Goal: Task Accomplishment & Management: Use online tool/utility

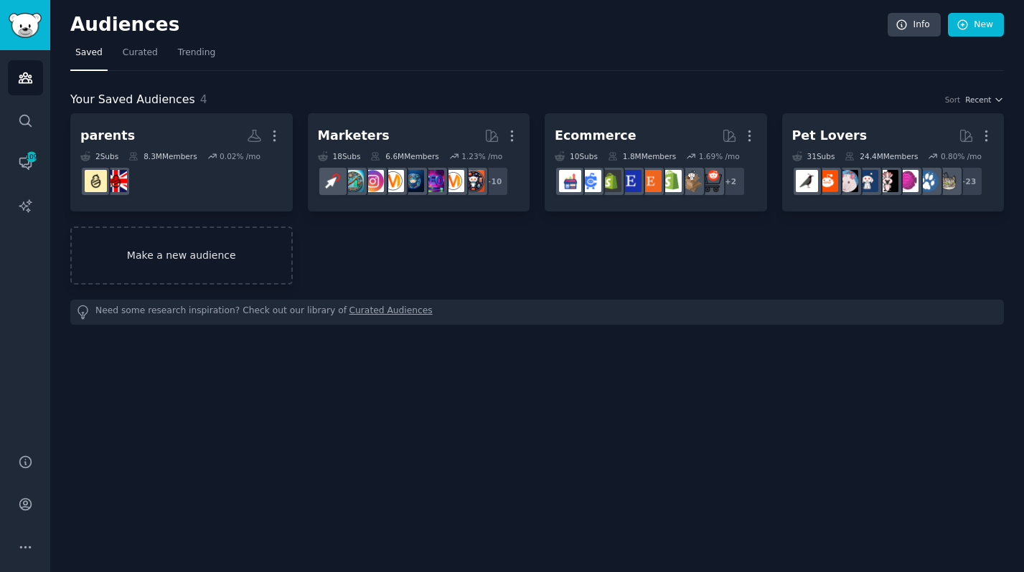
click at [228, 244] on link "Make a new audience" at bounding box center [181, 256] width 222 height 58
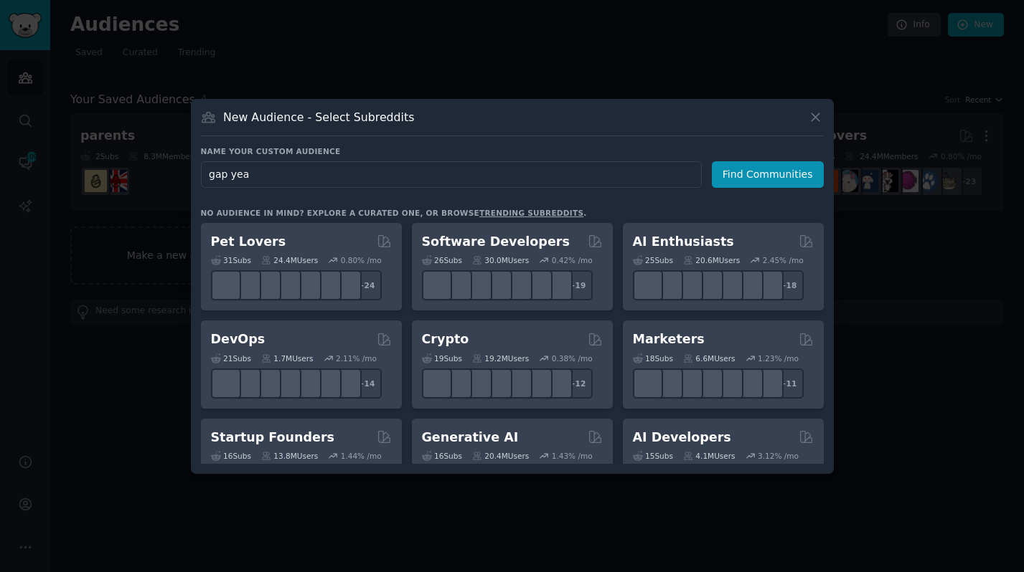
type input "gap year"
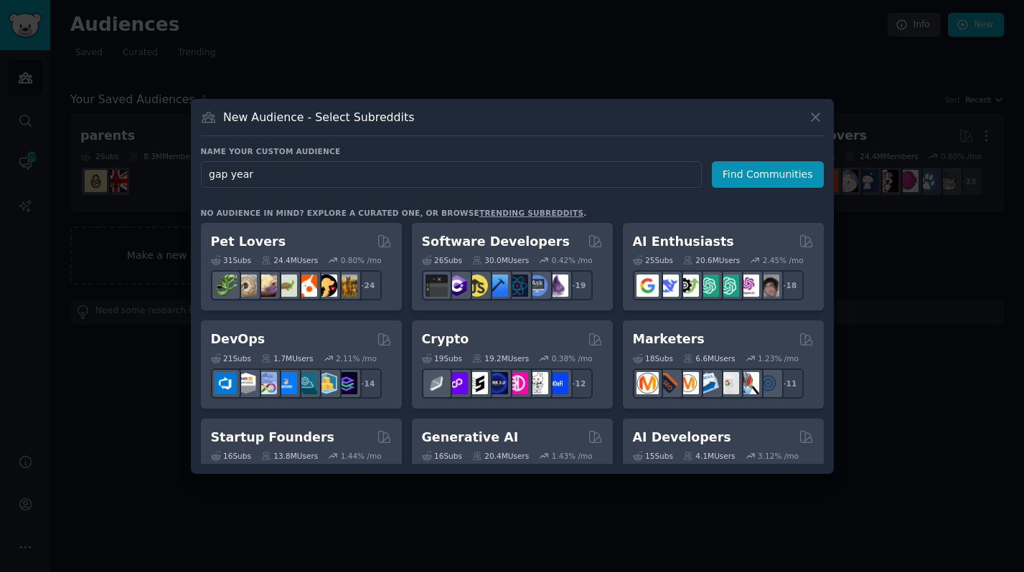
click button "Find Communities" at bounding box center [768, 174] width 112 height 27
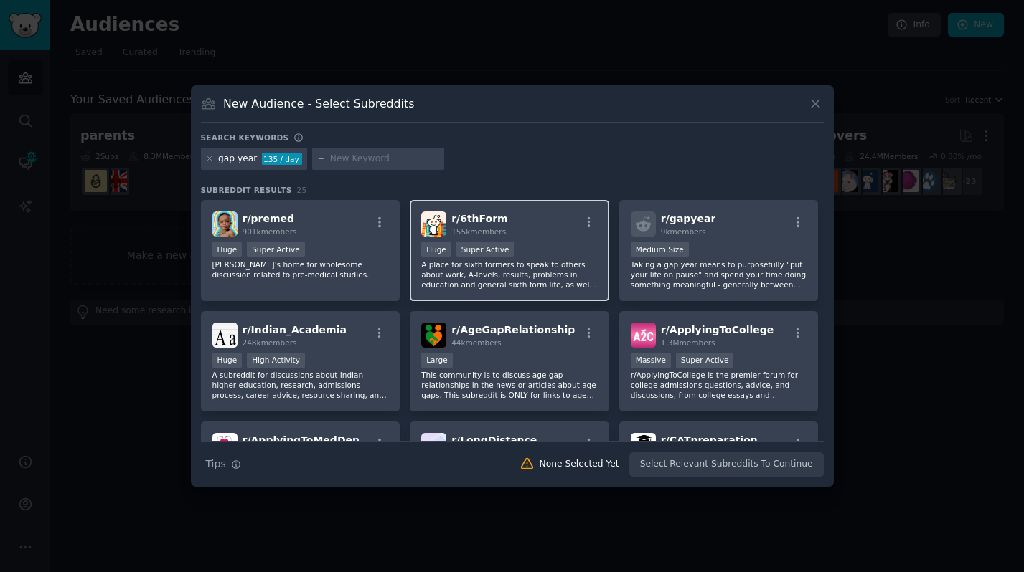
click at [537, 263] on p "A place for sixth formers to speak to others about work, A-levels, results, pro…" at bounding box center [509, 275] width 176 height 30
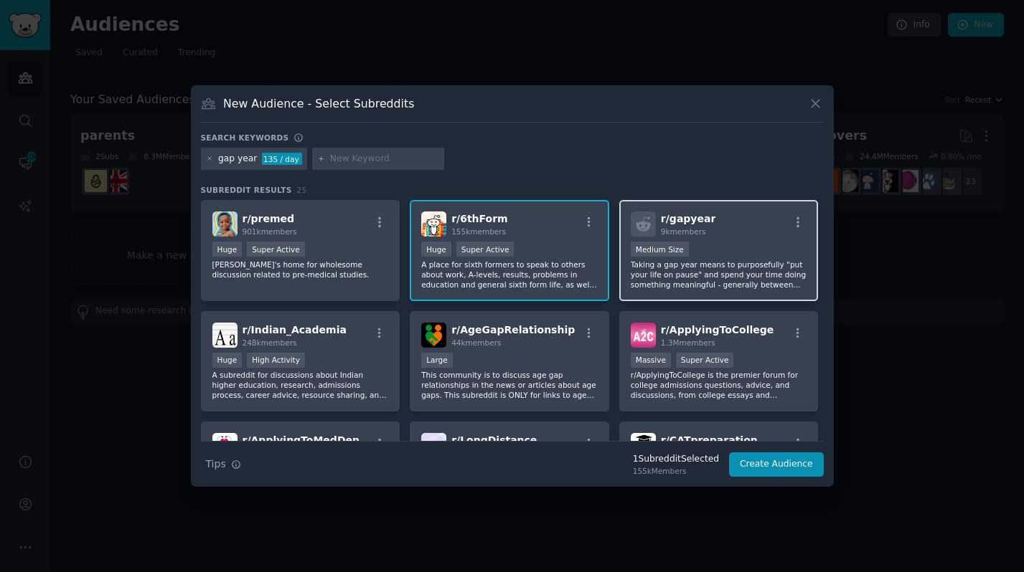
click at [676, 289] on p "Taking a gap year means to purposefully "put your life on pause" and spend your…" at bounding box center [718, 275] width 176 height 30
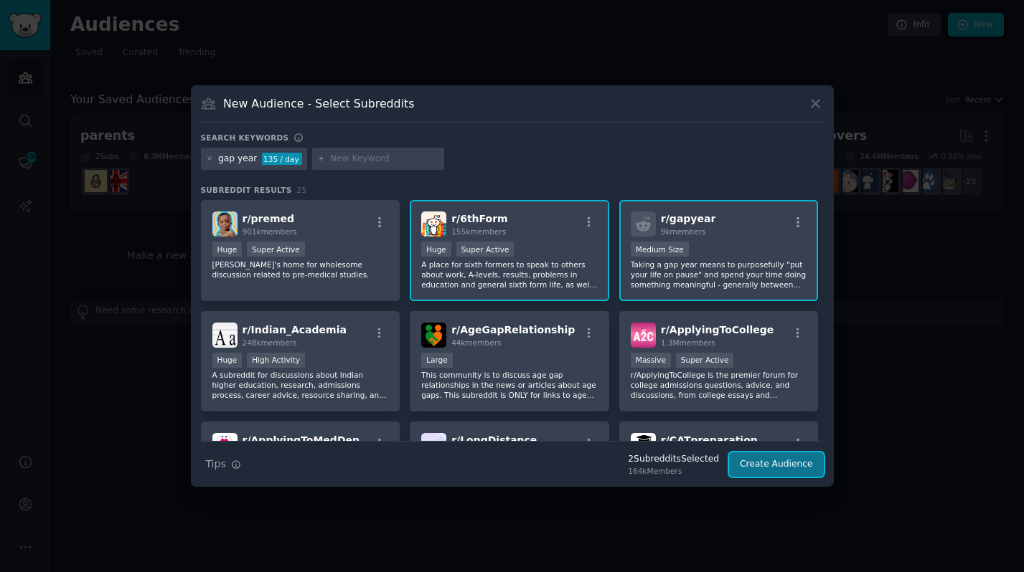
click at [795, 460] on button "Create Audience" at bounding box center [776, 465] width 95 height 24
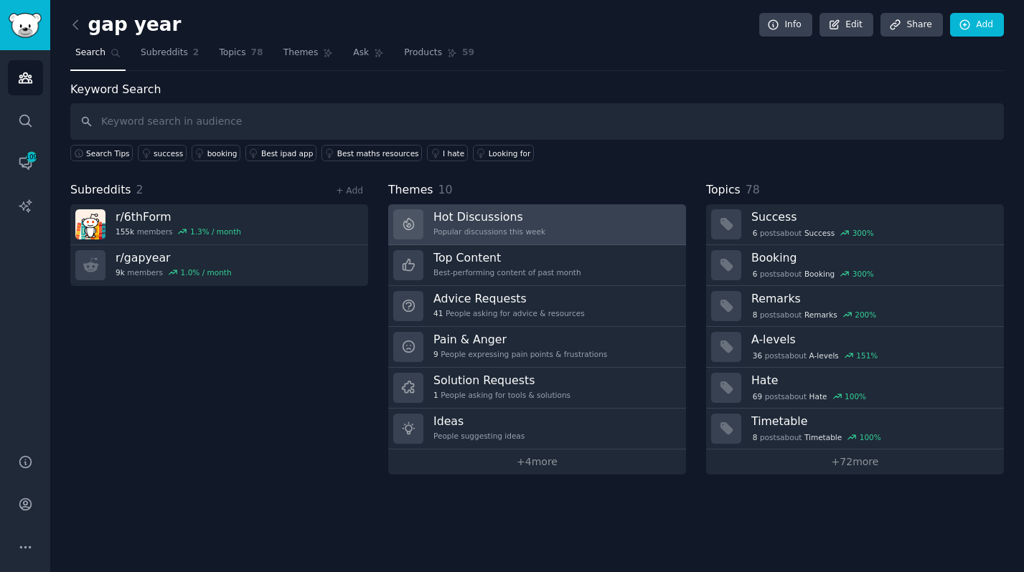
click at [521, 232] on div "Popular discussions this week" at bounding box center [489, 232] width 112 height 10
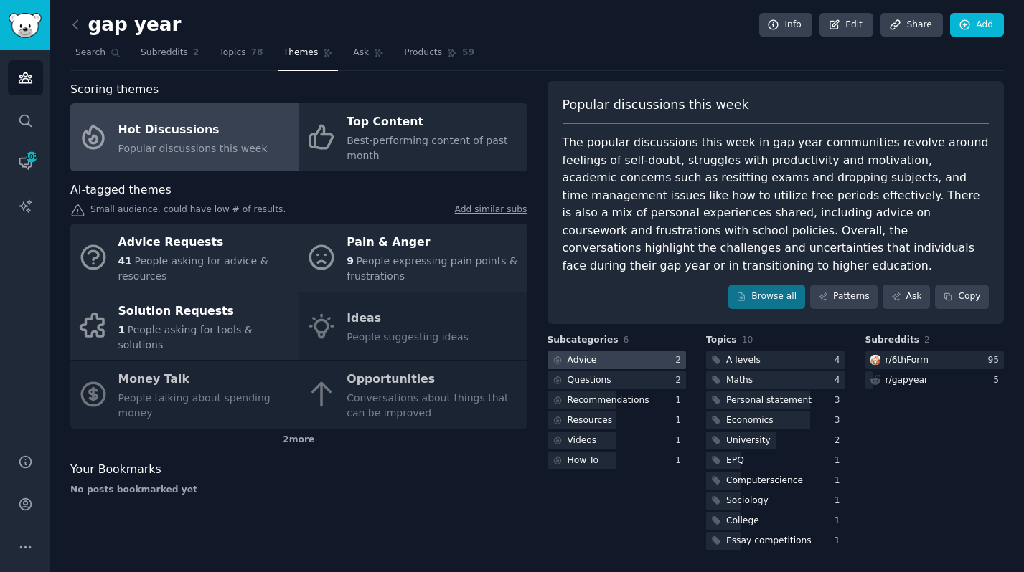
click at [617, 351] on div at bounding box center [616, 360] width 139 height 18
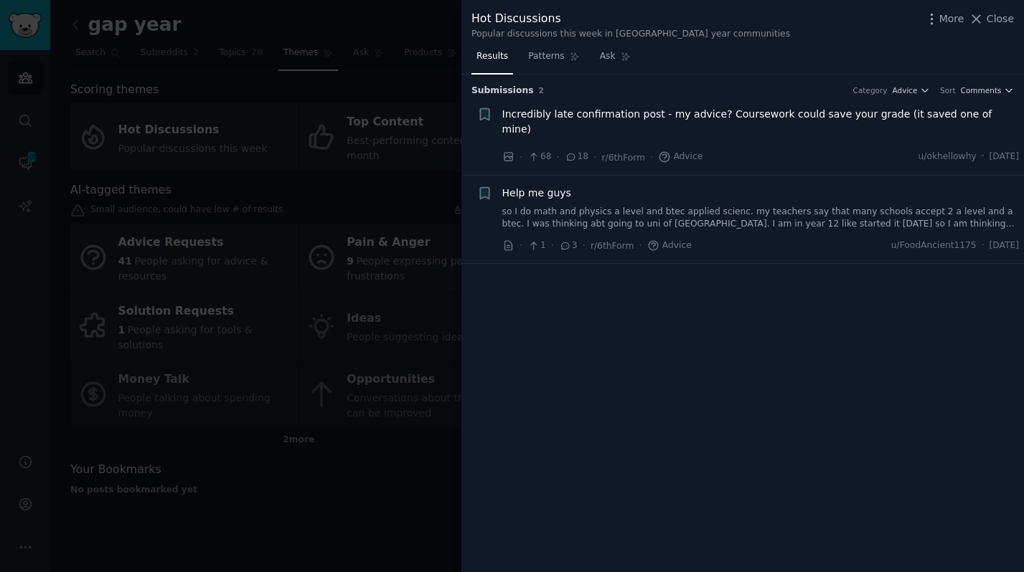
click at [410, 306] on div at bounding box center [512, 286] width 1024 height 572
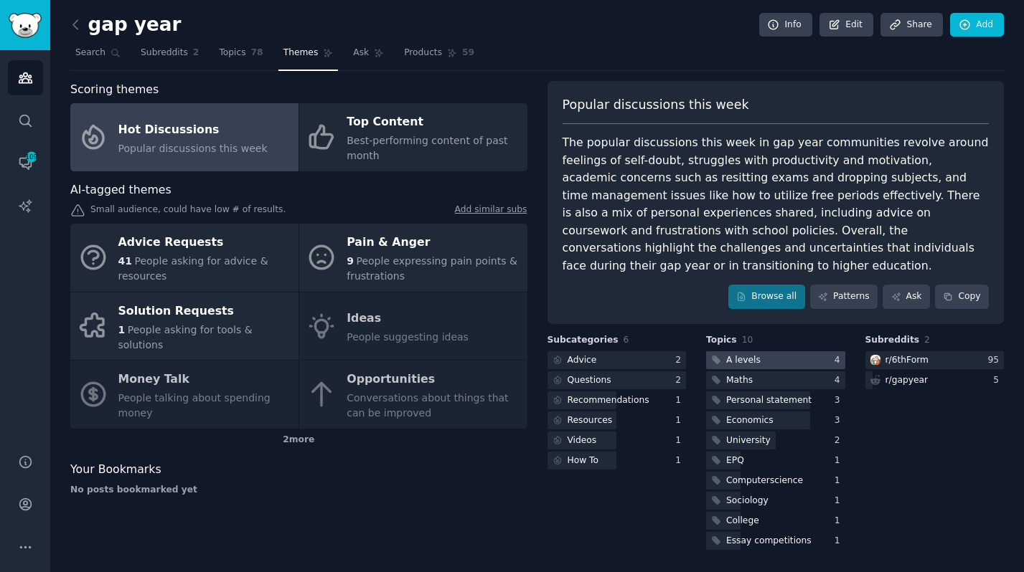
click at [782, 351] on div at bounding box center [775, 360] width 139 height 18
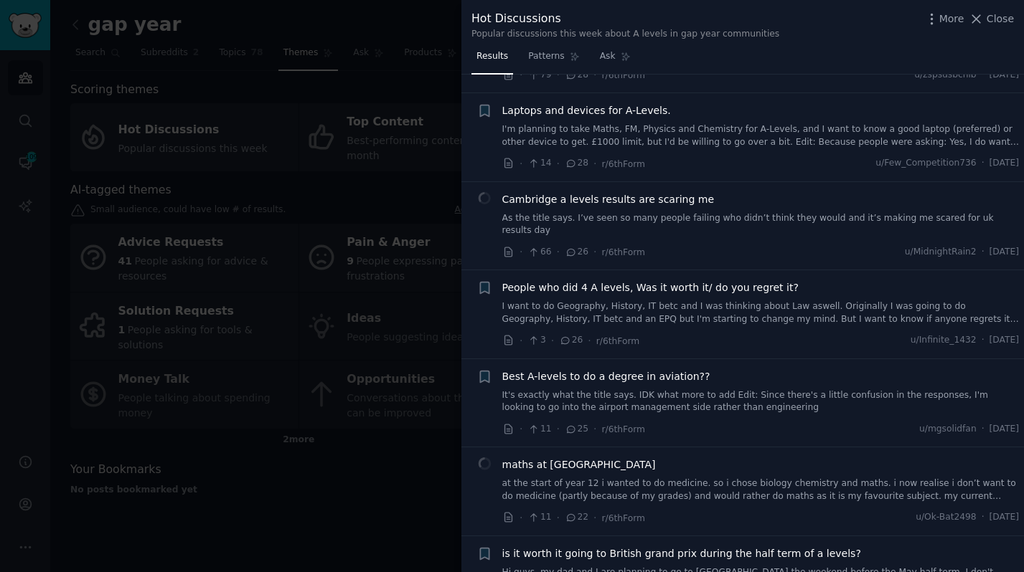
scroll to position [1239, 0]
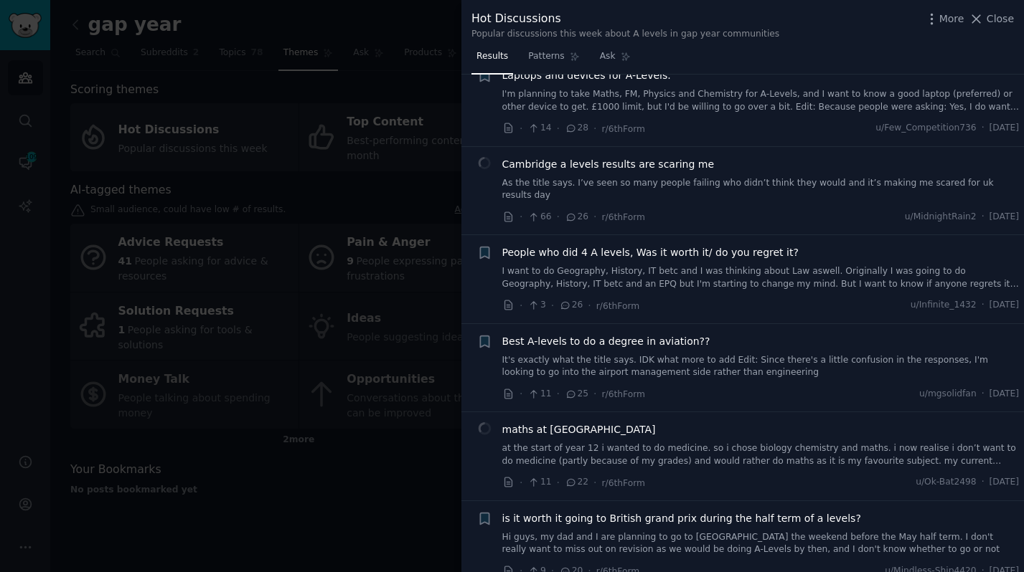
click at [284, 516] on div at bounding box center [512, 286] width 1024 height 572
